Goal: Information Seeking & Learning: Learn about a topic

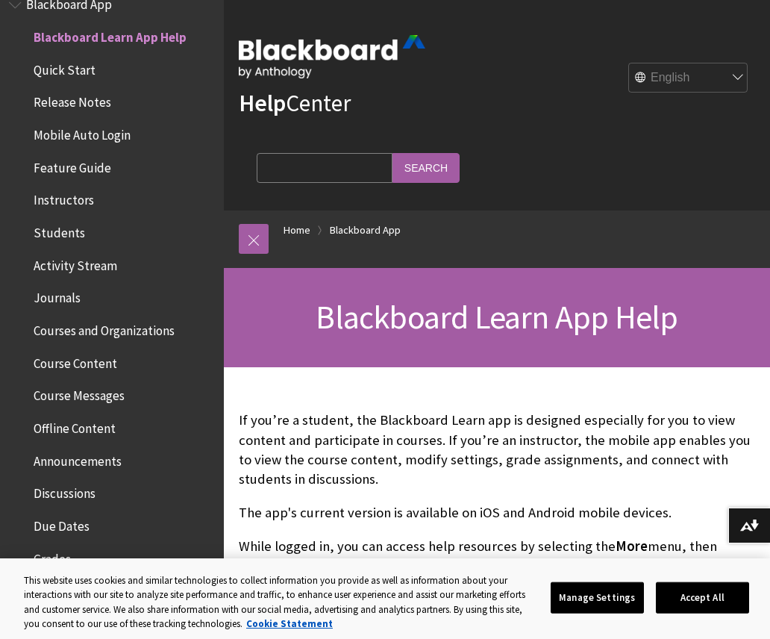
click at [393, 153] on input "Search Query" at bounding box center [325, 167] width 136 height 29
type input "Lockdown"
click at [460, 153] on input "Search" at bounding box center [426, 167] width 67 height 29
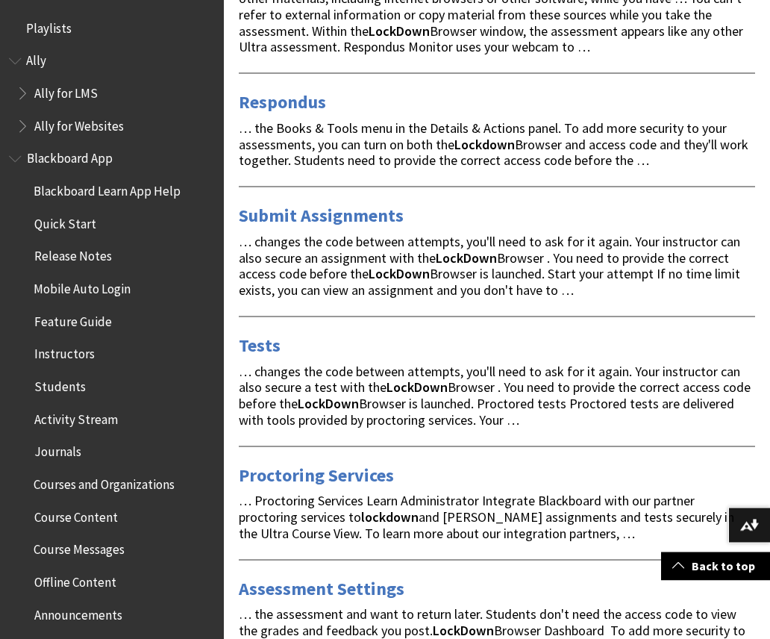
scroll to position [374, 0]
click at [440, 352] on div "Tests … changes the code between attempts, you'll need to ask for it again. You…" at bounding box center [497, 372] width 516 height 112
click at [269, 352] on div "Tests … changes the code between attempts, you'll need to ask for it again. You…" at bounding box center [497, 372] width 516 height 112
click at [264, 336] on link "Tests" at bounding box center [260, 345] width 42 height 24
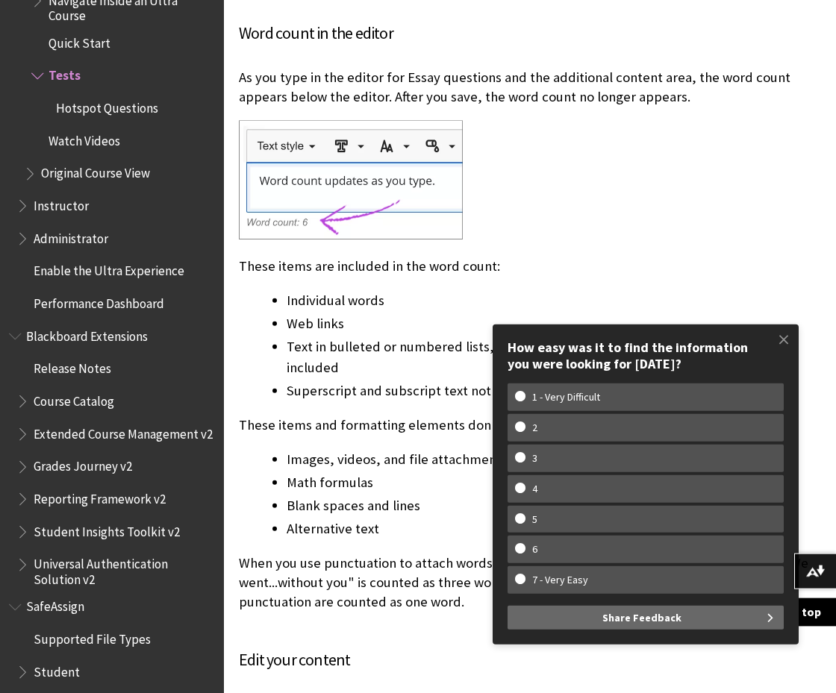
scroll to position [9841, 0]
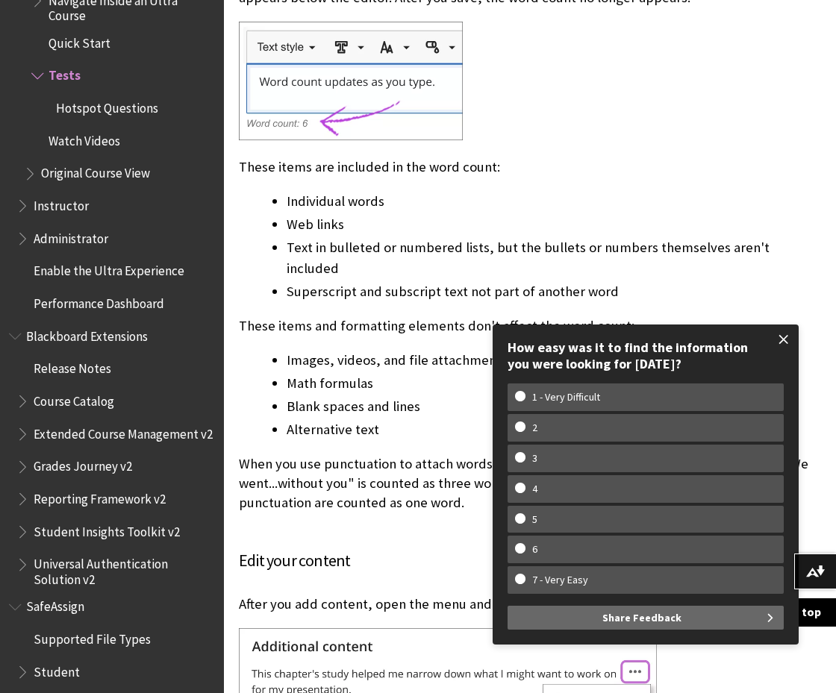
click at [769, 346] on span at bounding box center [783, 339] width 31 height 31
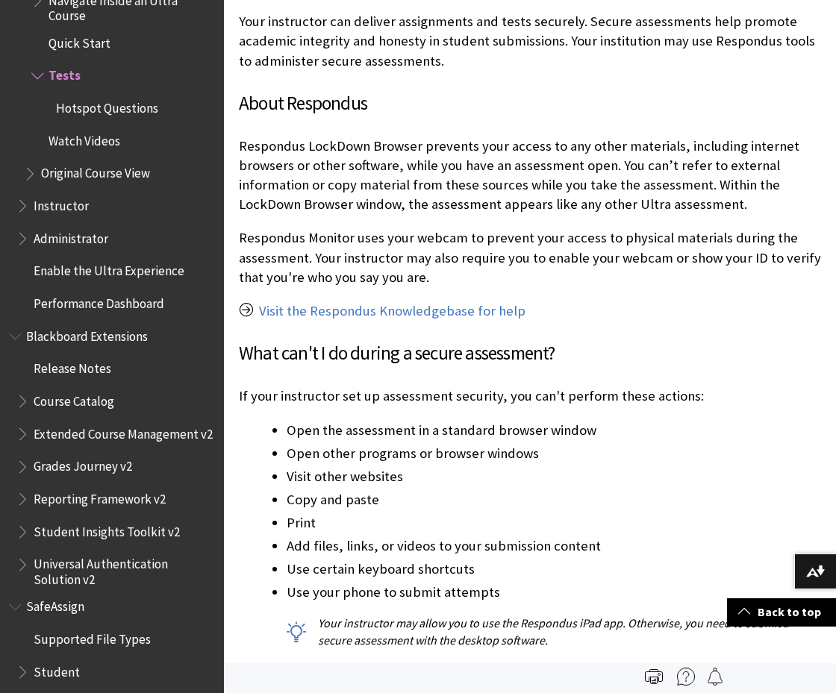
scroll to position [15662, 0]
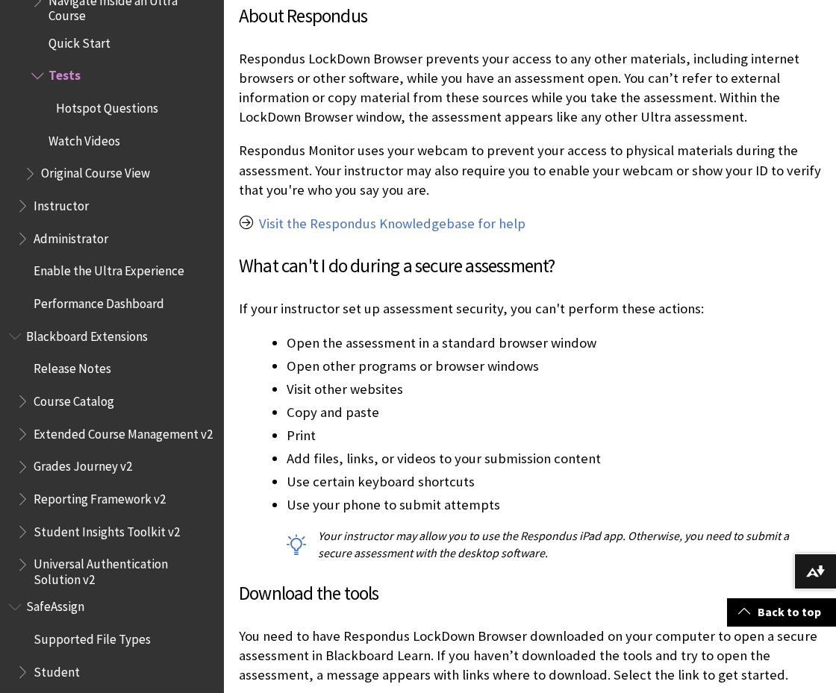
scroll to position [15785, 0]
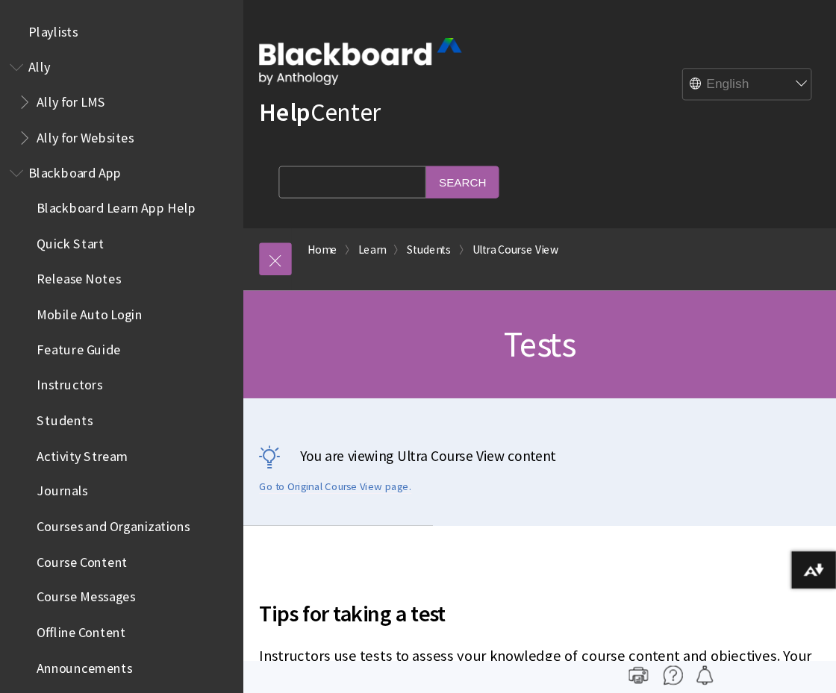
scroll to position [2036, 0]
